Goal: Information Seeking & Learning: Check status

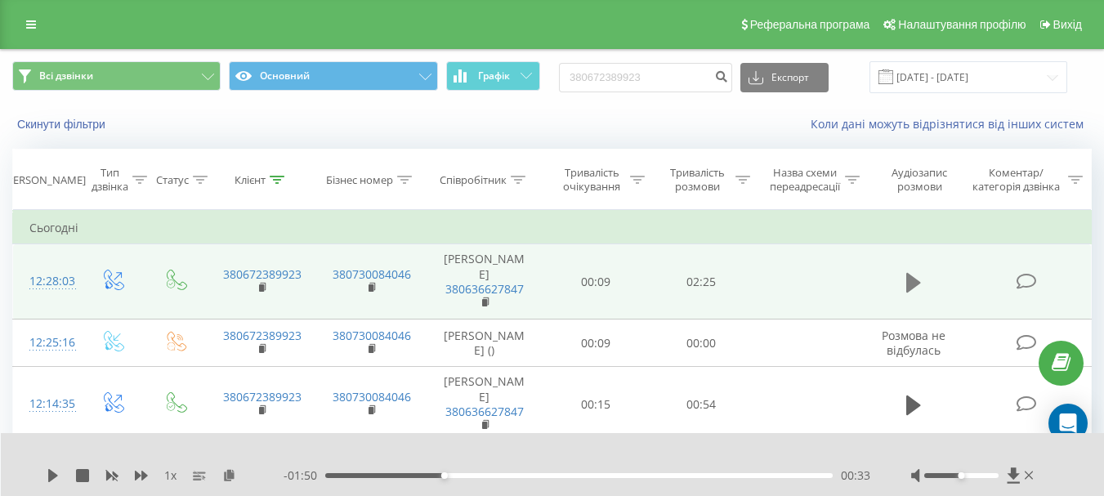
click at [907, 280] on icon at bounding box center [914, 282] width 15 height 23
click at [47, 475] on icon at bounding box center [53, 475] width 13 height 13
click at [911, 284] on icon at bounding box center [914, 283] width 15 height 20
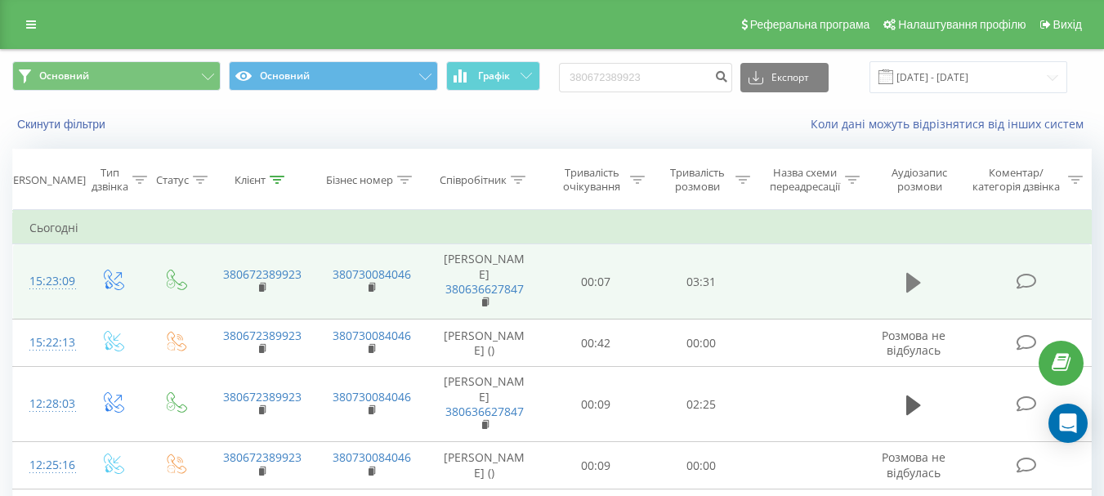
click at [917, 275] on icon at bounding box center [914, 282] width 15 height 23
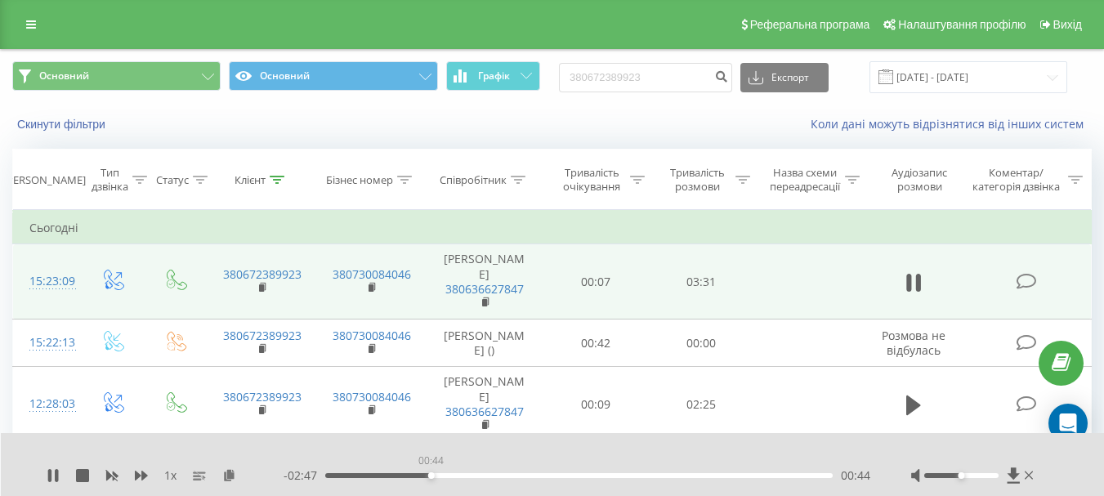
click at [431, 477] on div "00:44" at bounding box center [579, 475] width 508 height 5
click at [52, 470] on icon at bounding box center [53, 475] width 13 height 13
click at [959, 75] on input "19.05.2025 - 19.08.2025" at bounding box center [969, 77] width 198 height 32
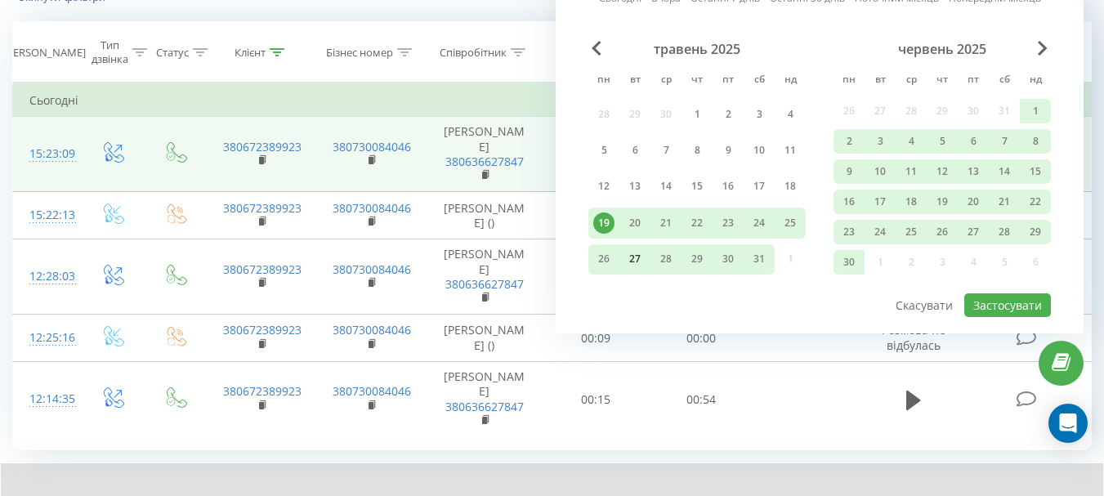
scroll to position [143, 0]
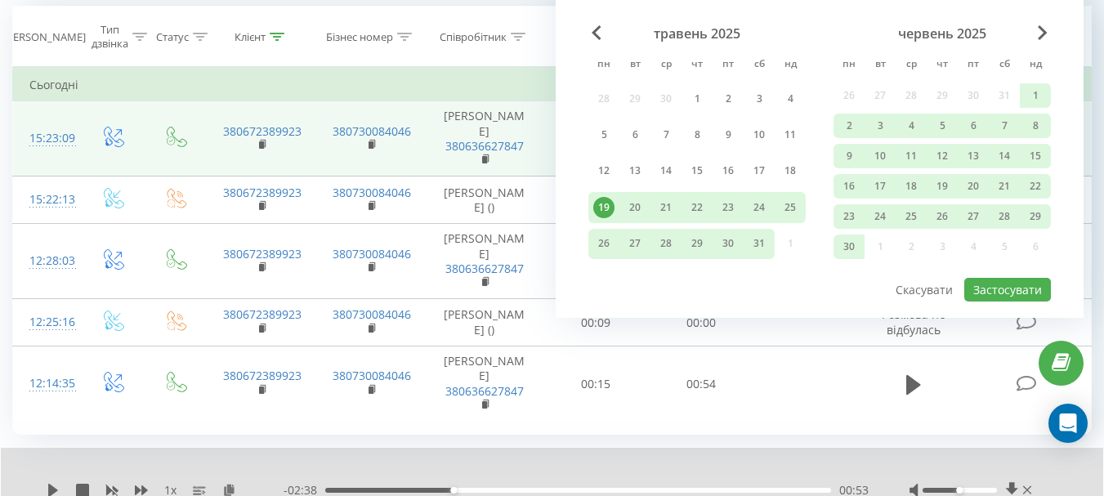
click at [601, 212] on div "19" at bounding box center [603, 207] width 21 height 21
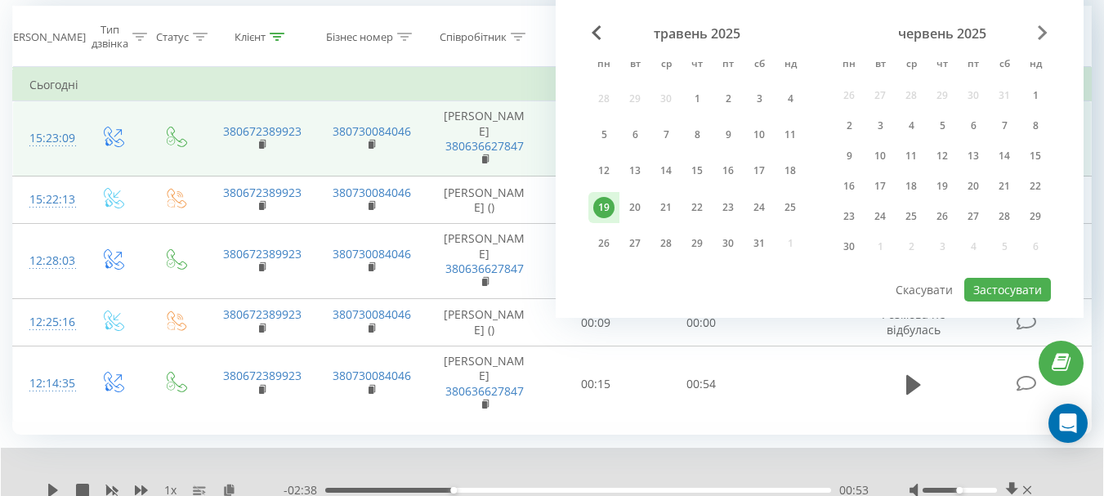
click at [1042, 29] on span "Next Month" at bounding box center [1043, 32] width 10 height 15
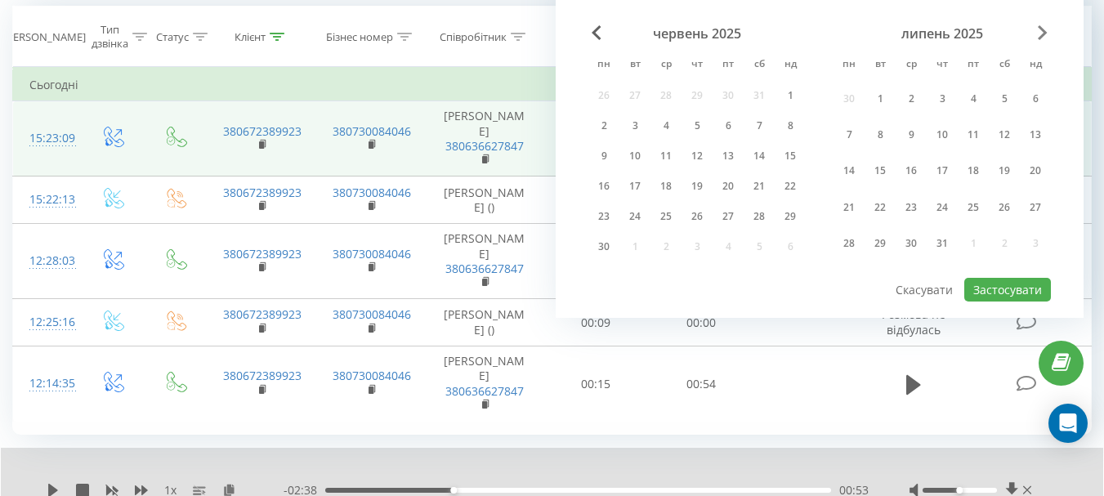
click at [1042, 29] on span "Next Month" at bounding box center [1043, 32] width 10 height 15
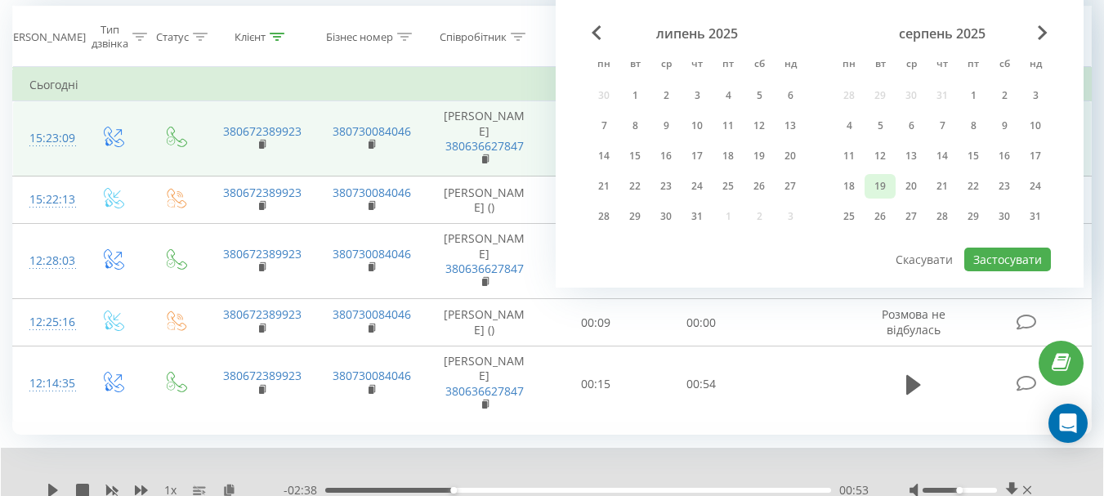
click at [883, 183] on div "19" at bounding box center [880, 186] width 21 height 21
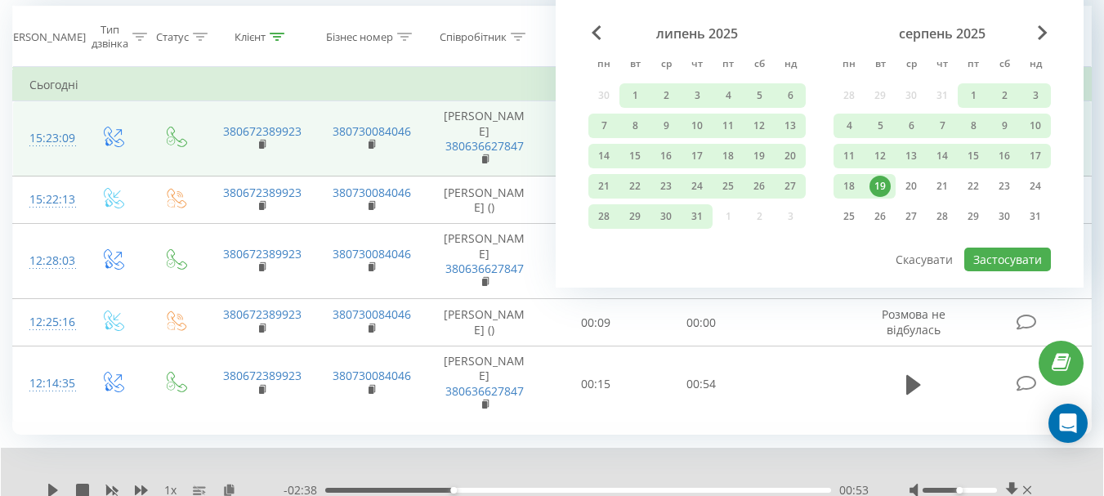
click at [881, 188] on div "19" at bounding box center [880, 186] width 21 height 21
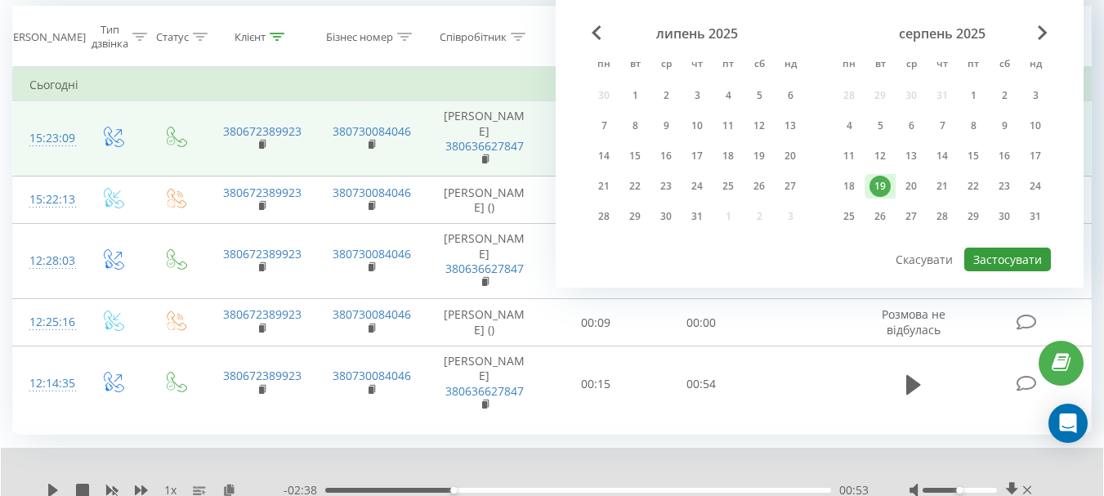
click at [1014, 265] on button "Застосувати" at bounding box center [1008, 260] width 87 height 24
type input "[DATE] - [DATE]"
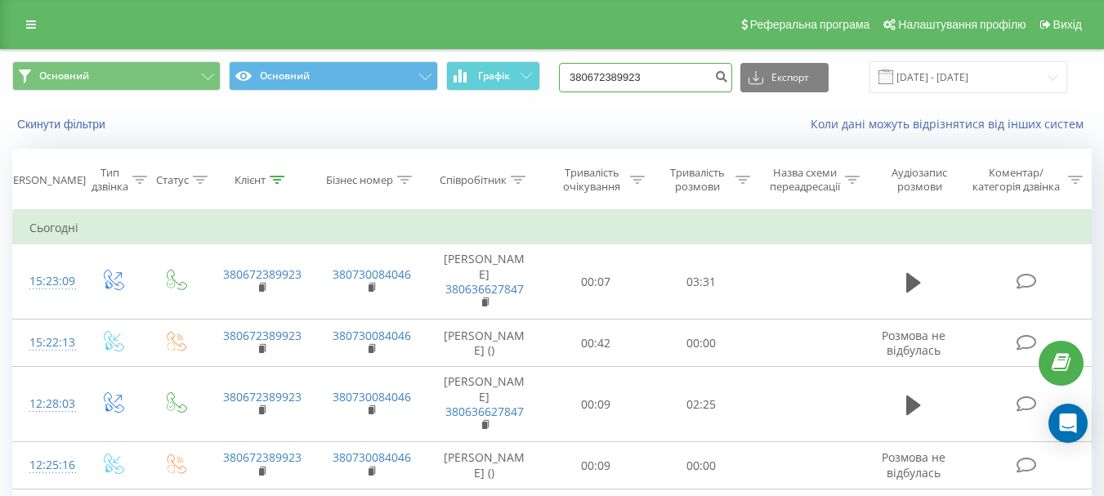
drag, startPoint x: 677, startPoint y: 74, endPoint x: 544, endPoint y: 82, distance: 133.5
click at [544, 82] on div "Основний Основний Графік 380672389923 Експорт .csv .xls .xlsx [DATE] - [DATE]" at bounding box center [552, 77] width 1080 height 32
click at [965, 83] on input "[DATE] - [DATE]" at bounding box center [969, 77] width 198 height 32
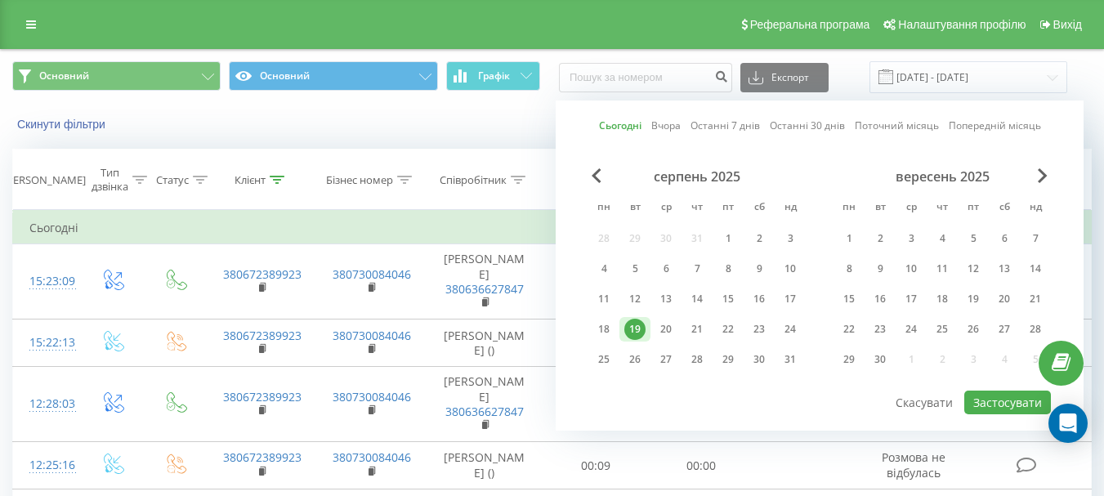
drag, startPoint x: 634, startPoint y: 333, endPoint x: 647, endPoint y: 334, distance: 13.1
click at [634, 333] on div "19" at bounding box center [635, 329] width 21 height 21
click at [1012, 404] on button "Застосувати" at bounding box center [1008, 403] width 87 height 24
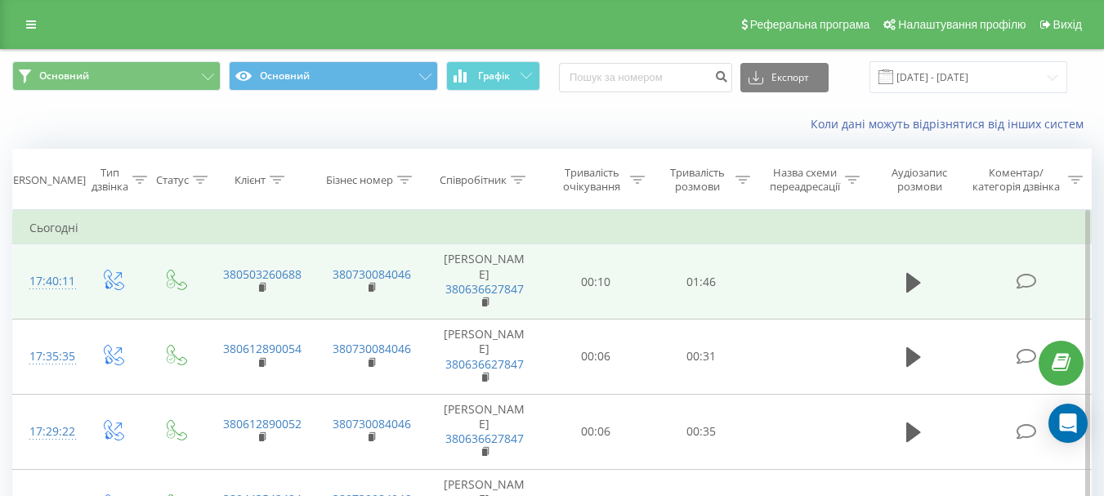
click at [899, 280] on td at bounding box center [914, 281] width 101 height 75
click at [922, 281] on button at bounding box center [914, 283] width 25 height 25
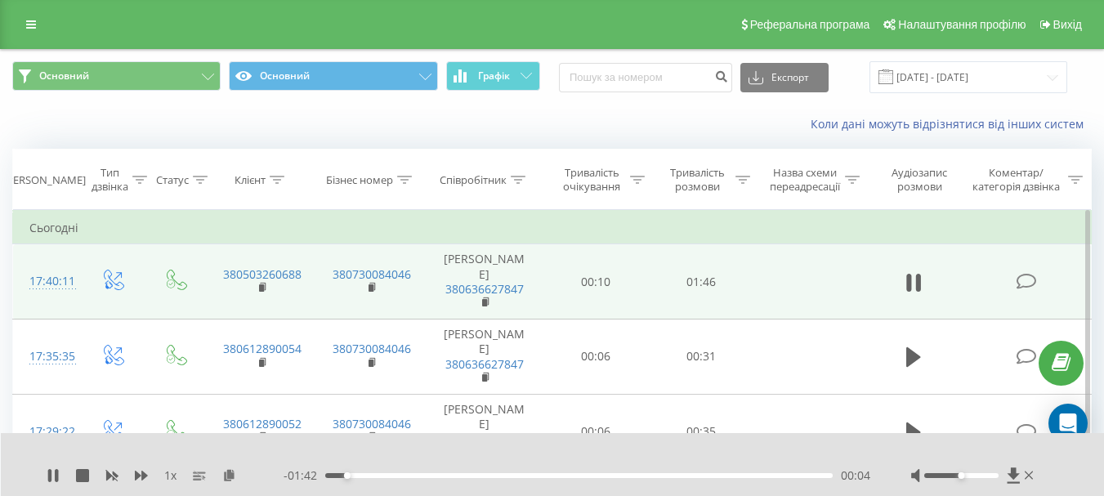
click at [400, 472] on div "- 01:42 00:04 00:04" at bounding box center [577, 476] width 587 height 16
click at [377, 476] on div "00:10" at bounding box center [579, 475] width 508 height 5
click at [440, 468] on div "- 01:30 00:16 00:16" at bounding box center [577, 476] width 587 height 16
click at [445, 476] on div "00:17" at bounding box center [579, 475] width 508 height 5
click at [477, 475] on div "00:32" at bounding box center [579, 475] width 508 height 5
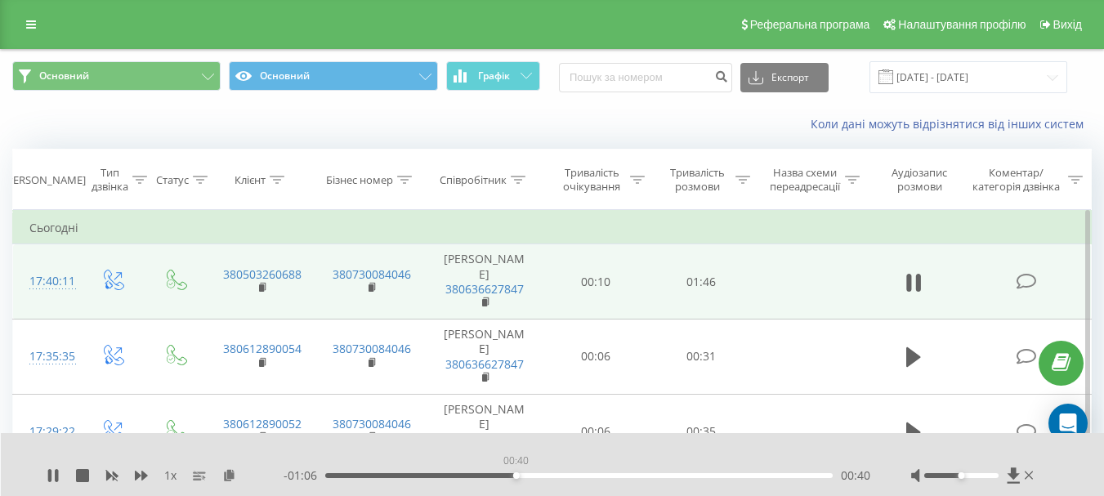
click at [516, 475] on div "00:40" at bounding box center [579, 475] width 508 height 5
click at [503, 475] on div "00:37" at bounding box center [579, 475] width 508 height 5
drag, startPoint x: 51, startPoint y: 476, endPoint x: 110, endPoint y: 477, distance: 59.7
click at [52, 475] on icon at bounding box center [53, 475] width 10 height 13
click at [584, 475] on div "01:46" at bounding box center [577, 475] width 512 height 5
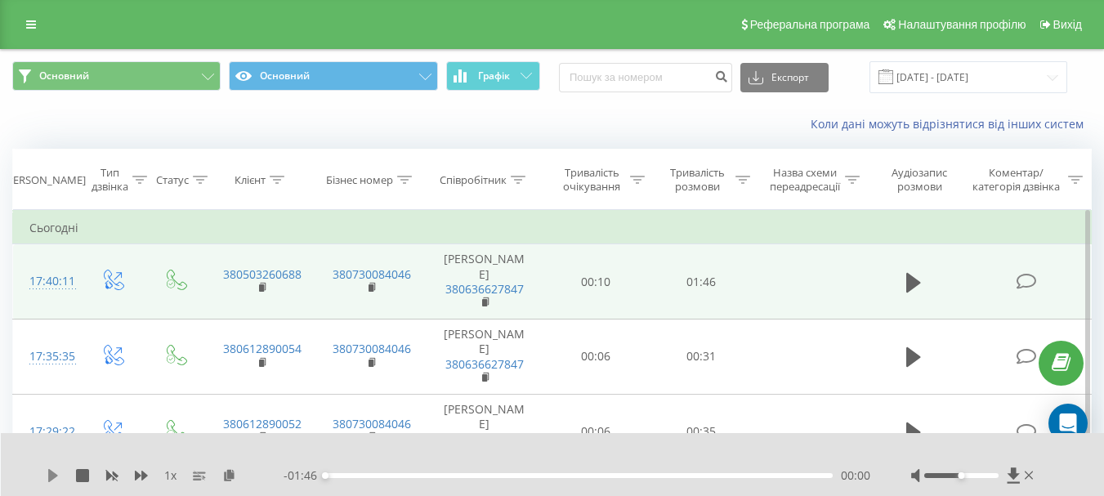
click at [50, 472] on icon at bounding box center [53, 475] width 10 height 13
click at [626, 477] on div "01:03" at bounding box center [579, 475] width 508 height 5
click at [644, 475] on div "01:06" at bounding box center [579, 475] width 508 height 5
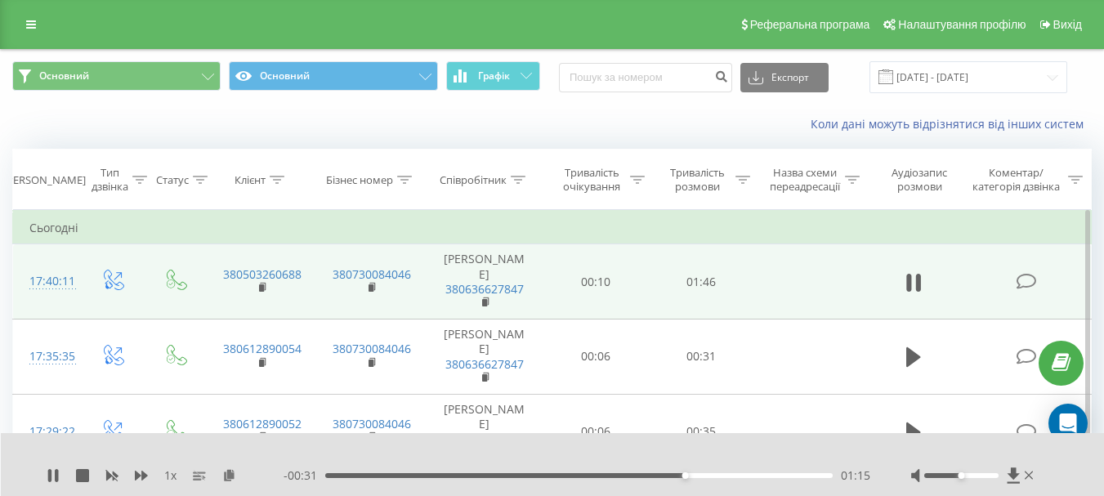
click at [657, 476] on div "01:15" at bounding box center [579, 475] width 508 height 5
click at [658, 475] on div "01:13" at bounding box center [579, 475] width 508 height 5
click at [657, 473] on div "01:12" at bounding box center [579, 475] width 508 height 5
click at [56, 473] on icon at bounding box center [56, 475] width 3 height 13
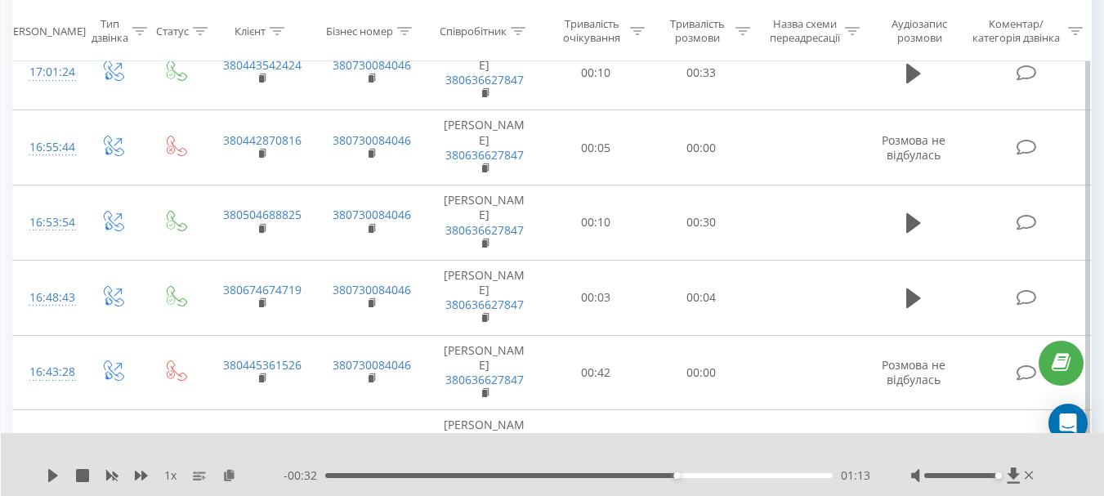
click at [996, 475] on div at bounding box center [962, 475] width 74 height 5
click at [611, 473] on div "01:13" at bounding box center [579, 475] width 508 height 5
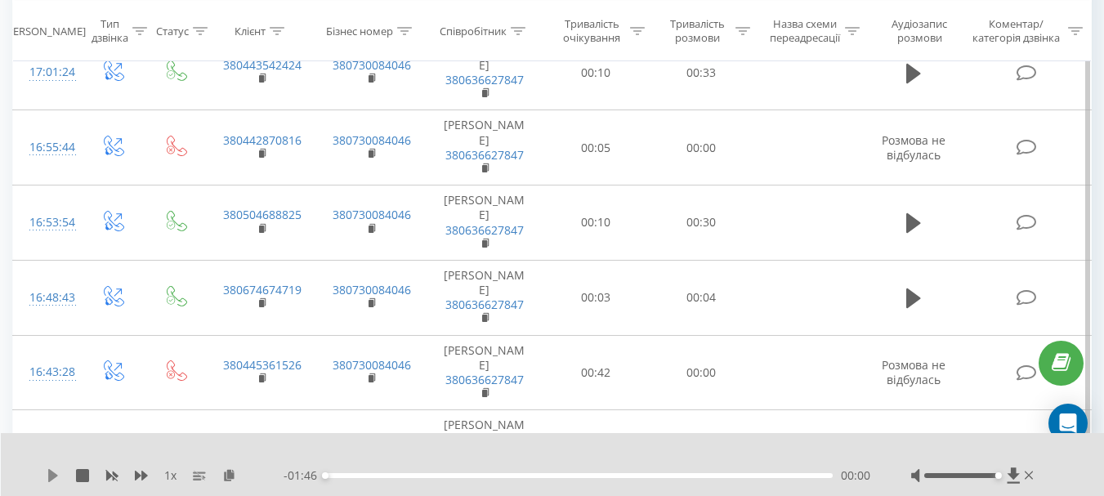
click at [49, 477] on icon at bounding box center [53, 475] width 10 height 13
click at [655, 476] on div "01:09" at bounding box center [579, 475] width 508 height 5
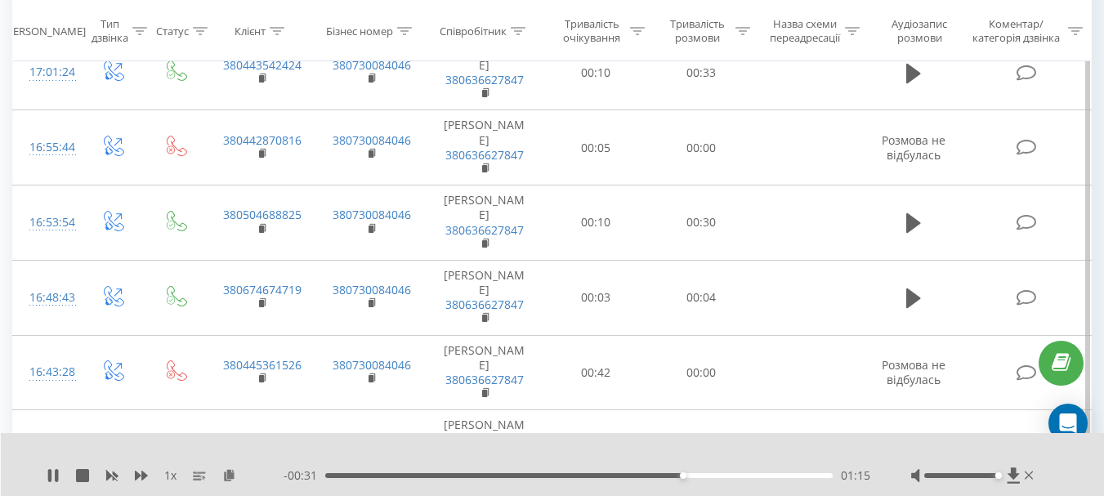
click at [835, 451] on div at bounding box center [542, 455] width 793 height 18
click at [657, 479] on div "- 00:30 01:15 01:15" at bounding box center [577, 476] width 587 height 16
click at [657, 474] on div "01:17" at bounding box center [579, 475] width 508 height 5
click at [50, 470] on icon at bounding box center [49, 475] width 3 height 13
